Goal: Task Accomplishment & Management: Manage account settings

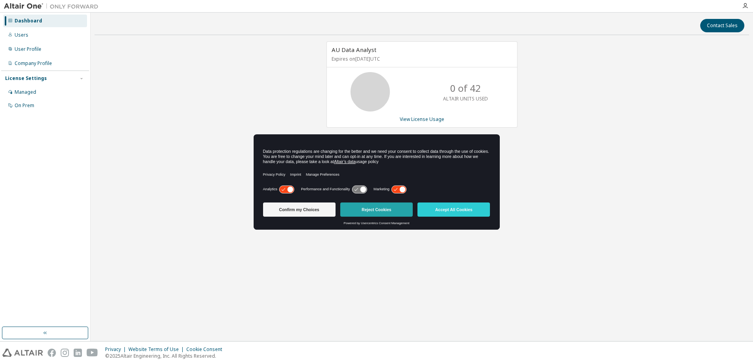
click at [375, 209] on button "Reject Cookies" at bounding box center [376, 210] width 73 height 14
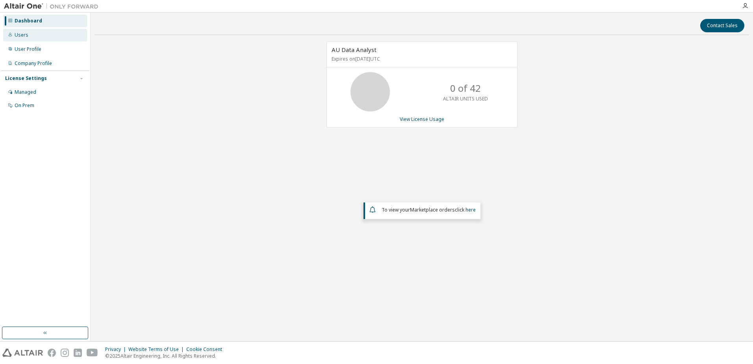
click at [23, 36] on div "Users" at bounding box center [22, 35] width 14 height 6
